Goal: Answer question/provide support: Answer question/provide support

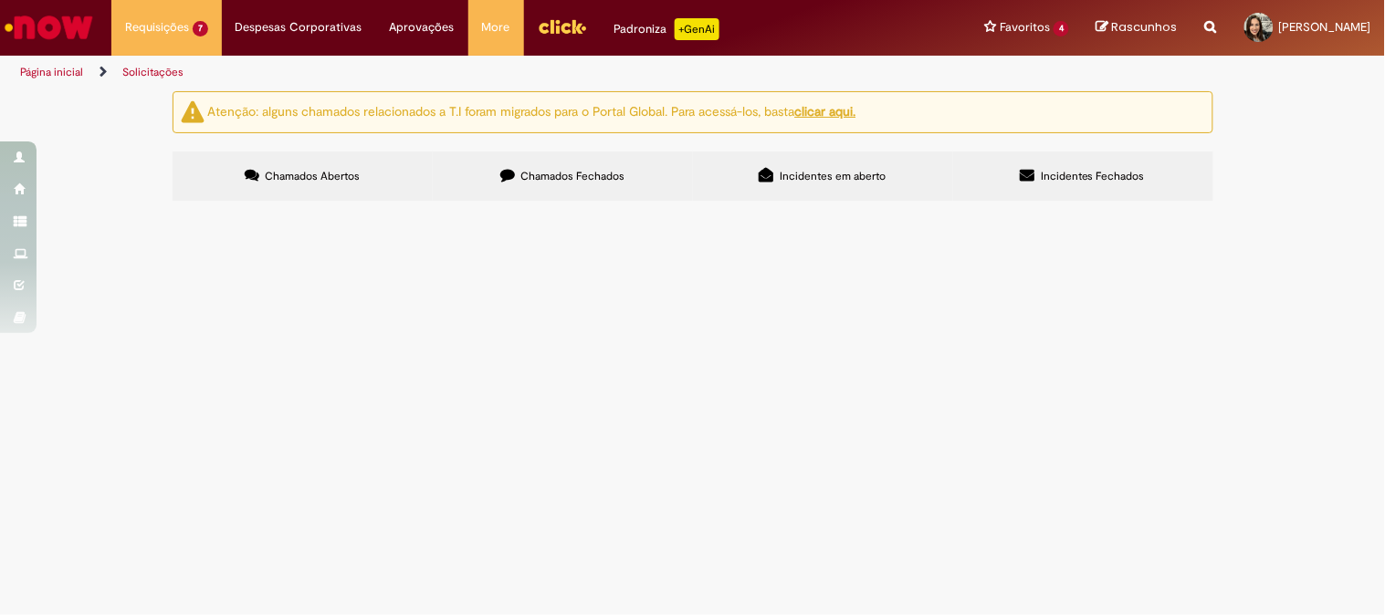
click at [0, 0] on span at bounding box center [0, 0] width 0 height 0
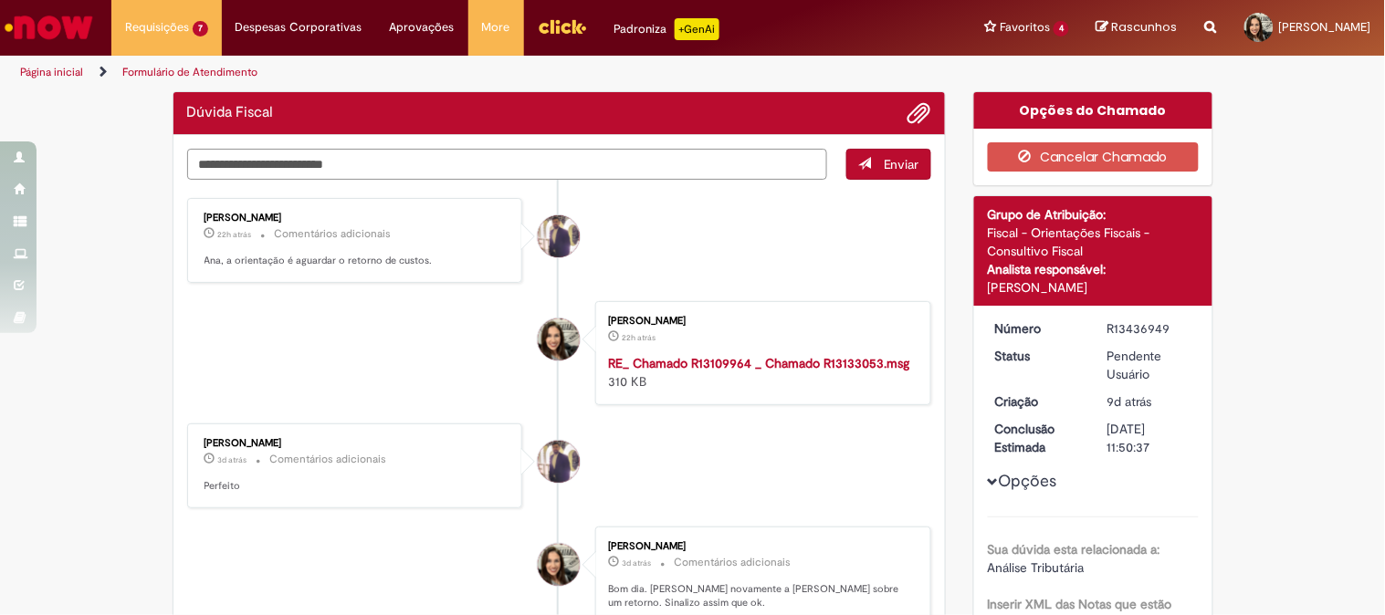
click at [347, 171] on textarea "Digite sua mensagem aqui..." at bounding box center [507, 164] width 641 height 31
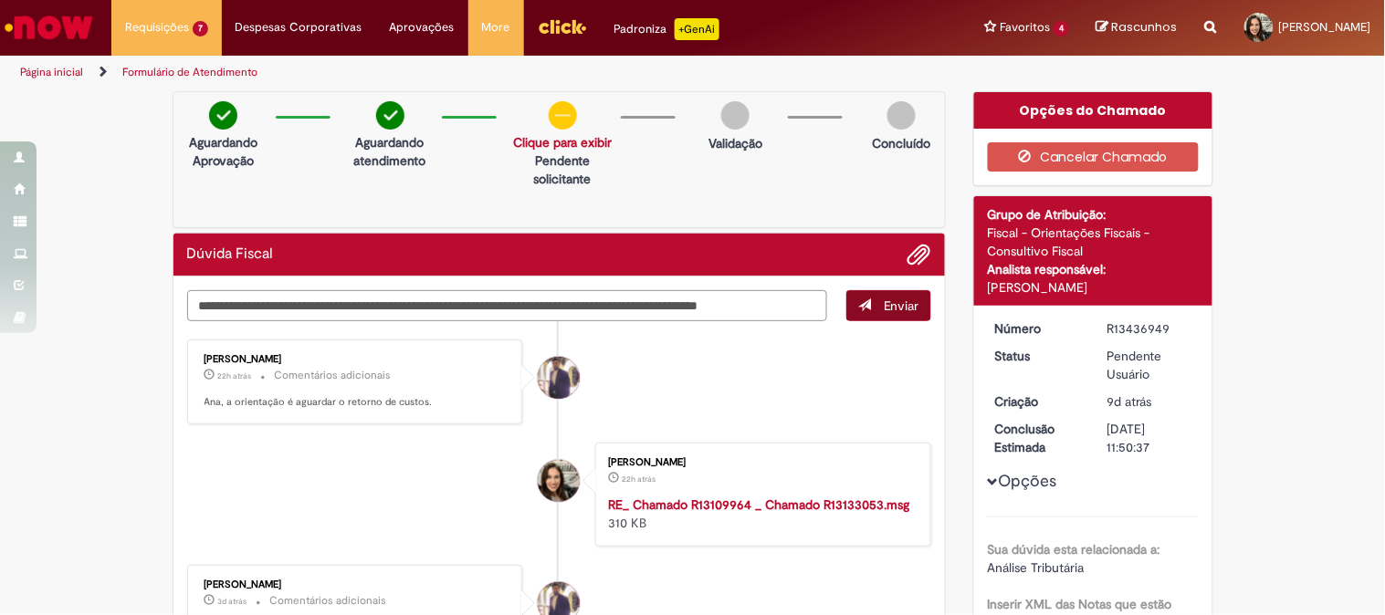
type textarea "**********"
click at [860, 302] on span "submit" at bounding box center [864, 304] width 13 height 13
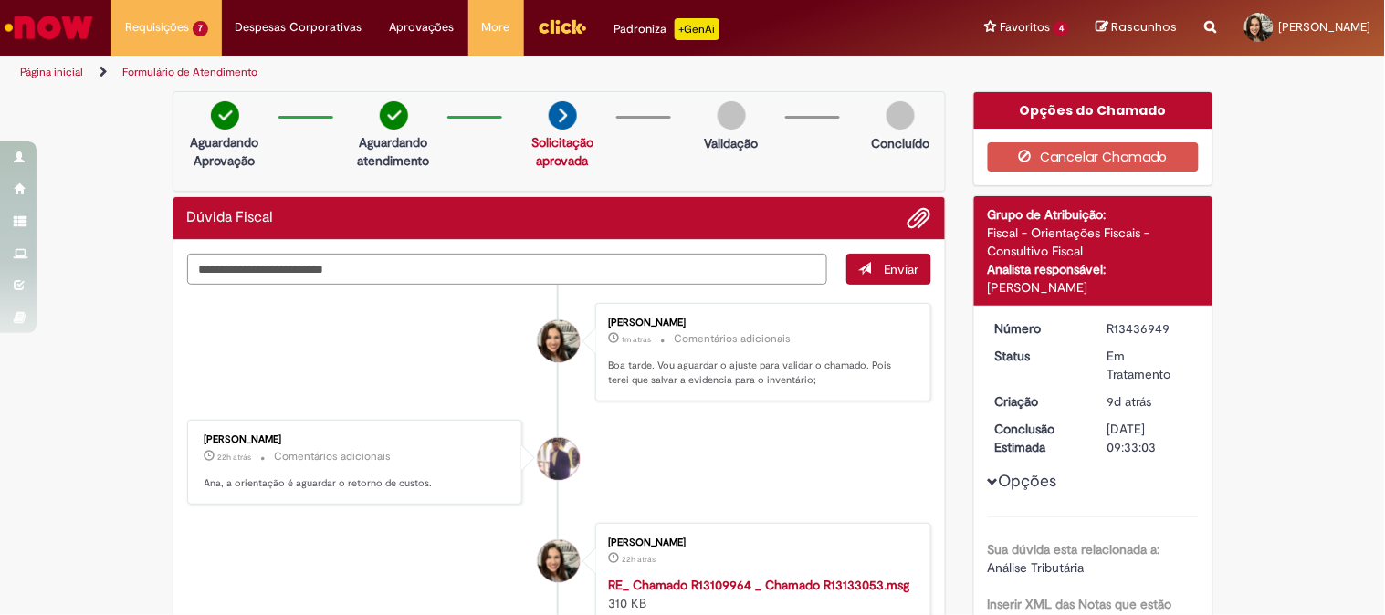
click at [549, 28] on img "Menu Cabeçalho" at bounding box center [562, 26] width 49 height 27
click at [61, 18] on img "Ir para a Homepage" at bounding box center [49, 27] width 94 height 37
